Goal: Task Accomplishment & Management: Manage account settings

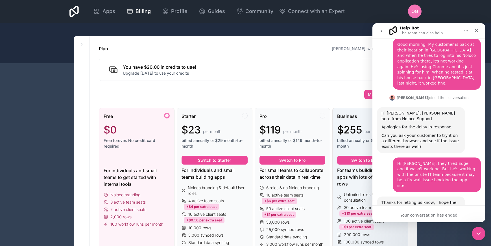
scroll to position [787, 0]
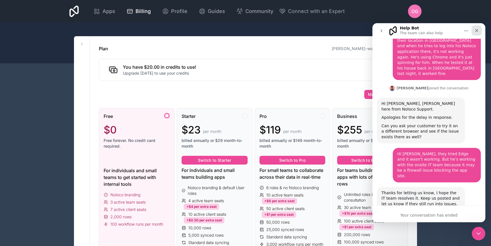
click at [474, 33] on div "Close" at bounding box center [477, 30] width 10 height 10
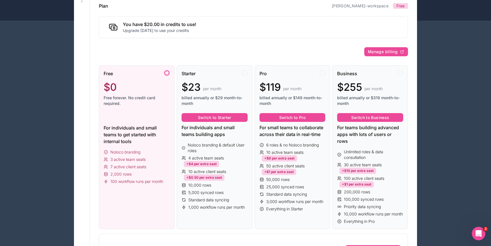
scroll to position [43, 0]
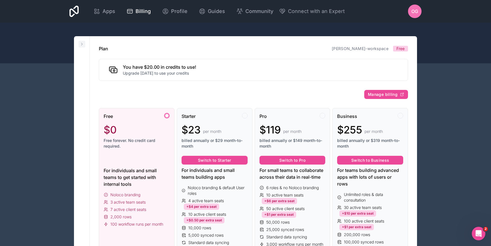
click at [82, 44] on icon at bounding box center [82, 44] width 5 height 5
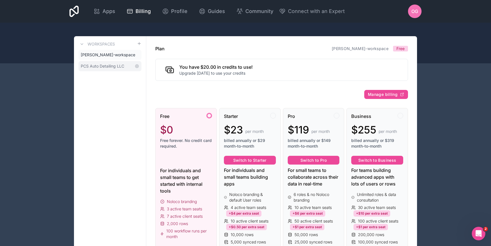
click at [97, 68] on span "PCS Auto Detailing LLC" at bounding box center [102, 66] width 43 height 6
